Goal: Task Accomplishment & Management: Complete application form

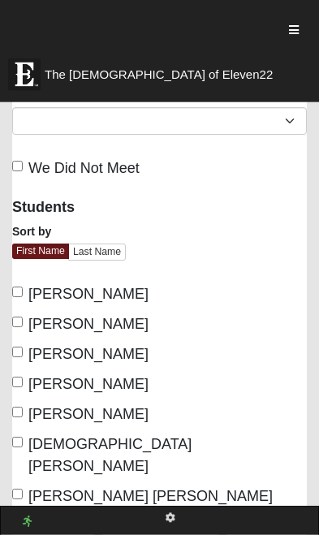
scroll to position [264, 0]
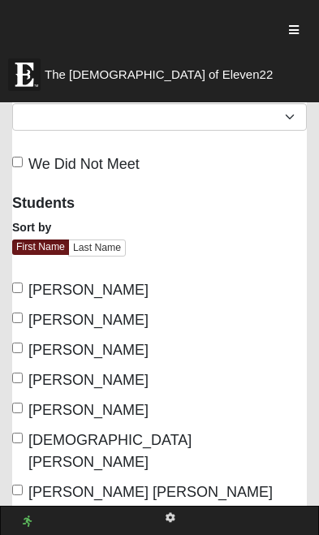
click at [15, 282] on input "Alexander Bryan" at bounding box center [17, 287] width 11 height 11
checkbox input "true"
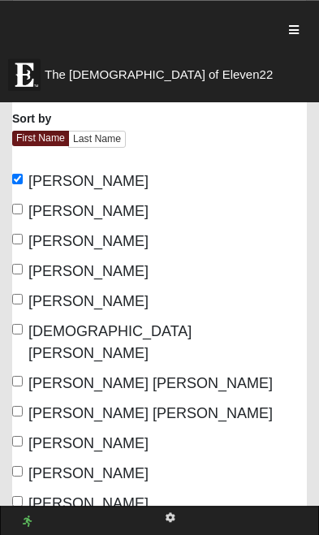
scroll to position [363, 0]
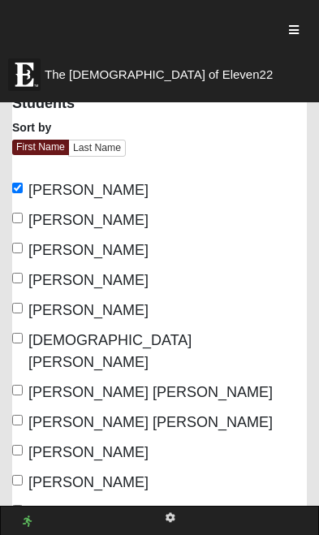
click at [23, 213] on input "Austin Riley" at bounding box center [17, 218] width 11 height 11
checkbox input "true"
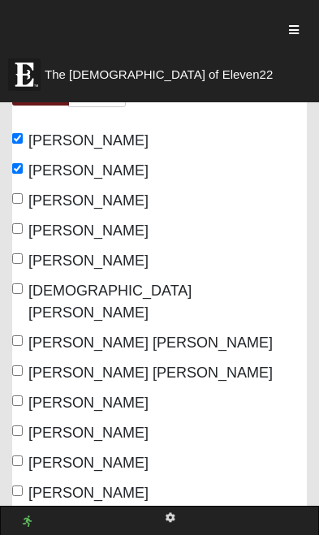
click at [22, 365] on input "[PERSON_NAME] [PERSON_NAME]" at bounding box center [17, 370] width 11 height 11
checkbox input "true"
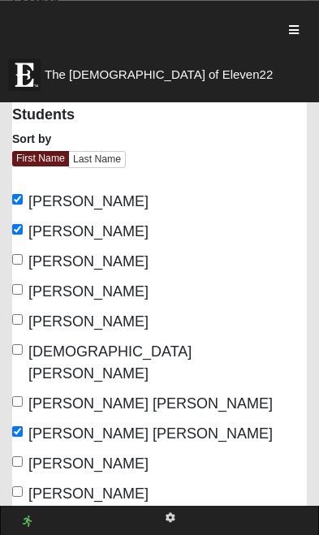
scroll to position [347, 0]
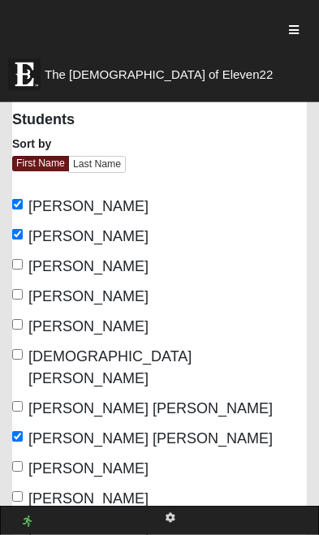
click at [23, 289] on input "Brody Holzapfel" at bounding box center [17, 294] width 11 height 11
checkbox input "true"
click at [15, 319] on input "Dylan Flynn" at bounding box center [17, 324] width 11 height 11
checkbox input "true"
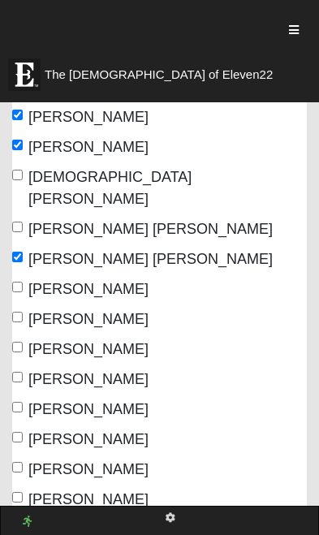
scroll to position [529, 0]
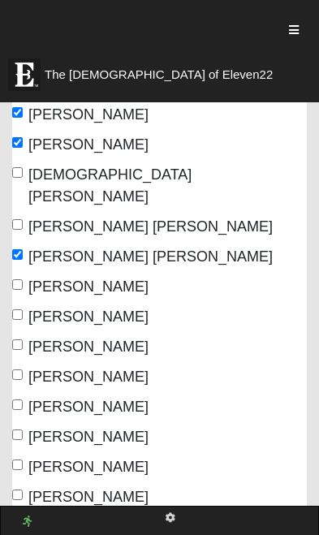
click at [15, 336] on label "Jaxson Faulkner" at bounding box center [80, 347] width 136 height 22
click at [15, 339] on input "Jaxson Faulkner" at bounding box center [17, 344] width 11 height 11
checkbox input "true"
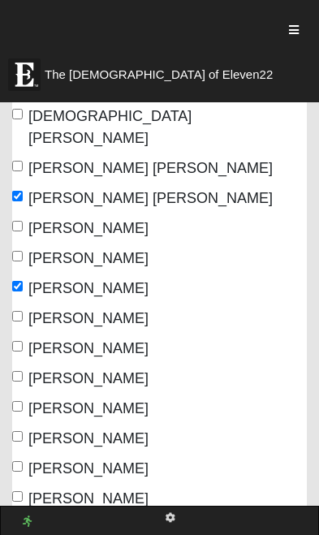
scroll to position [592, 0]
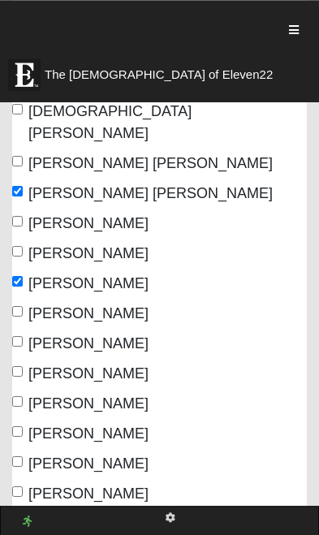
click at [15, 366] on input "Owen Hauck" at bounding box center [17, 371] width 11 height 11
checkbox input "true"
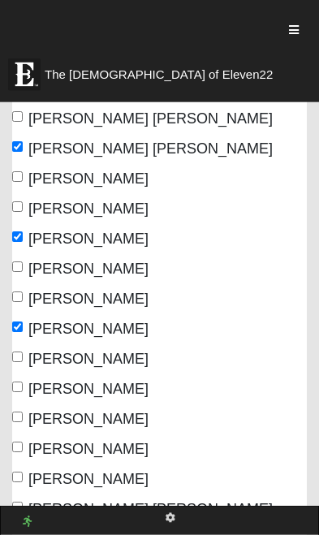
scroll to position [646, 0]
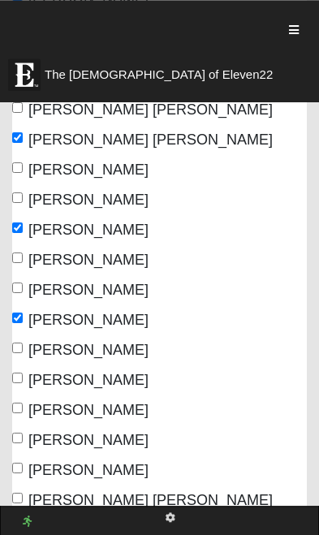
click at [15, 342] on input "Reggie Allen" at bounding box center [17, 347] width 11 height 11
checkbox input "true"
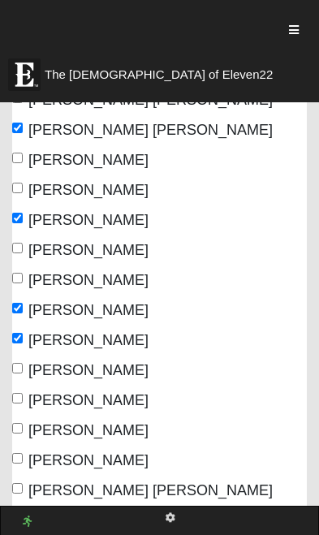
scroll to position [682, 0]
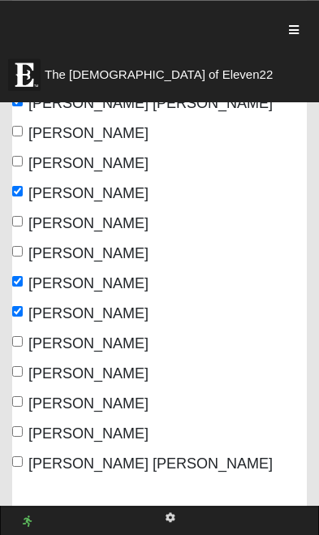
click at [23, 336] on input "Rhett Corbett" at bounding box center [17, 341] width 11 height 11
checkbox input "true"
click at [15, 456] on input "Wells Dodson" at bounding box center [17, 461] width 11 height 11
checkbox input "true"
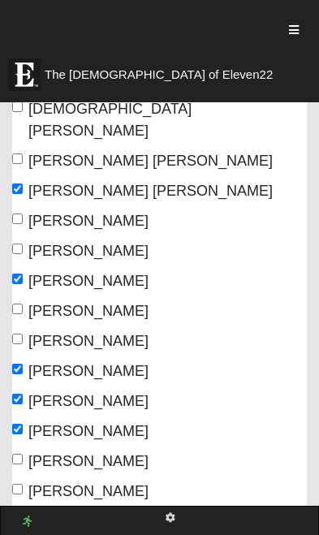
scroll to position [747, 0]
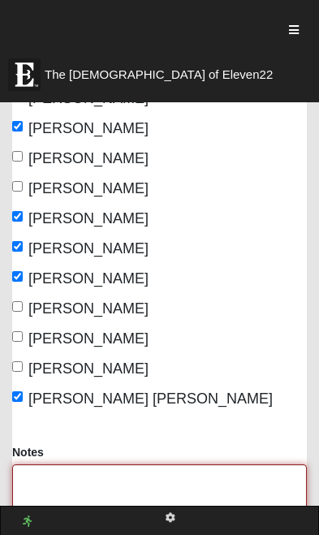
click at [202, 464] on textarea "Notes" at bounding box center [159, 494] width 294 height 60
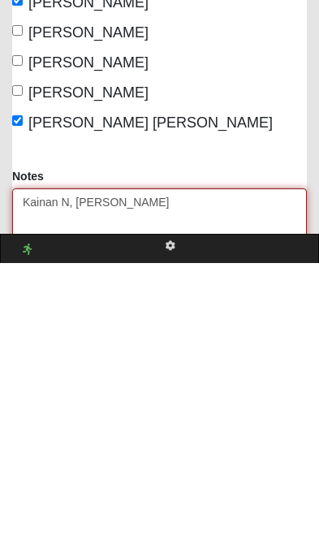
type textarea "Kainan N, [PERSON_NAME]"
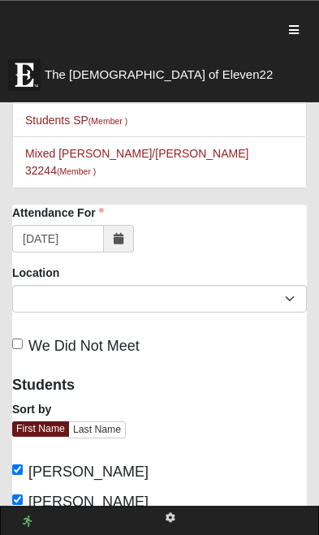
scroll to position [81, 0]
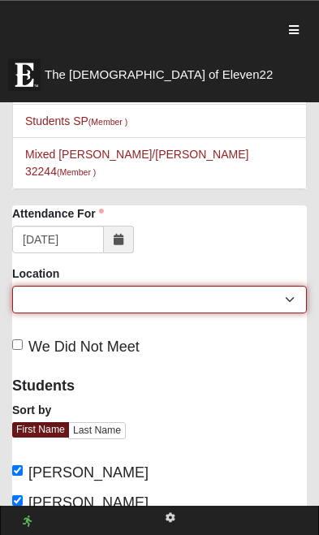
click at [288, 286] on select "[GEOGRAPHIC_DATA] > [GEOGRAPHIC_DATA] > San Pablo [DATE] Student Family Group" at bounding box center [159, 300] width 294 height 28
select select "80867"
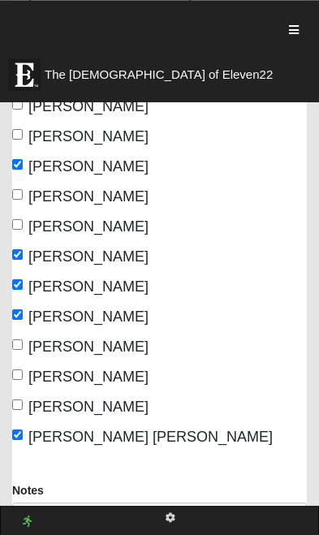
scroll to position [825, 0]
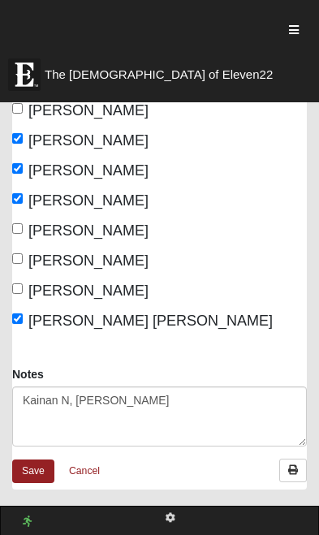
click at [41, 459] on link "Save" at bounding box center [33, 471] width 42 height 24
